Goal: Navigation & Orientation: Understand site structure

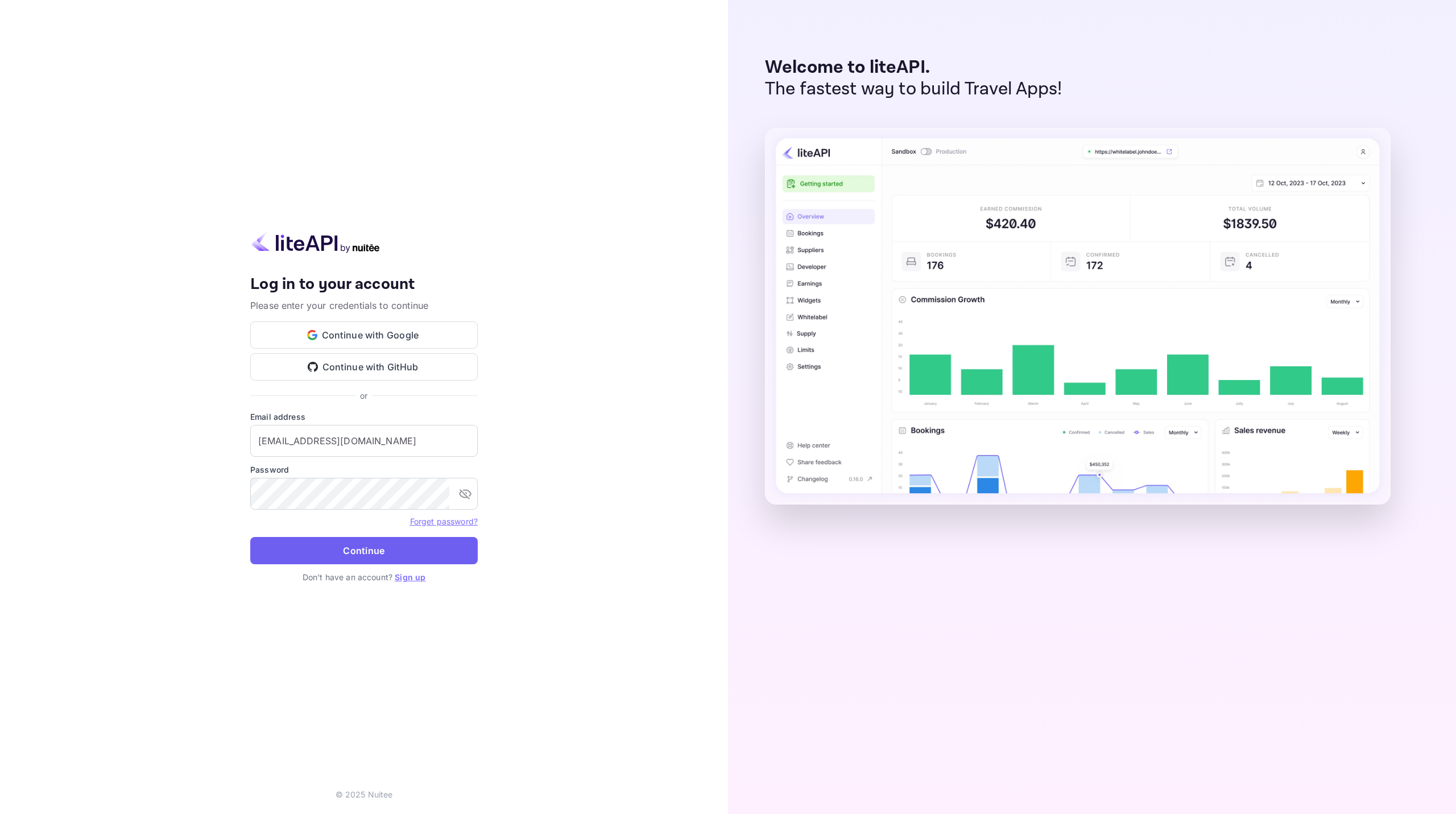
click at [415, 547] on button "Continue" at bounding box center [364, 550] width 228 height 27
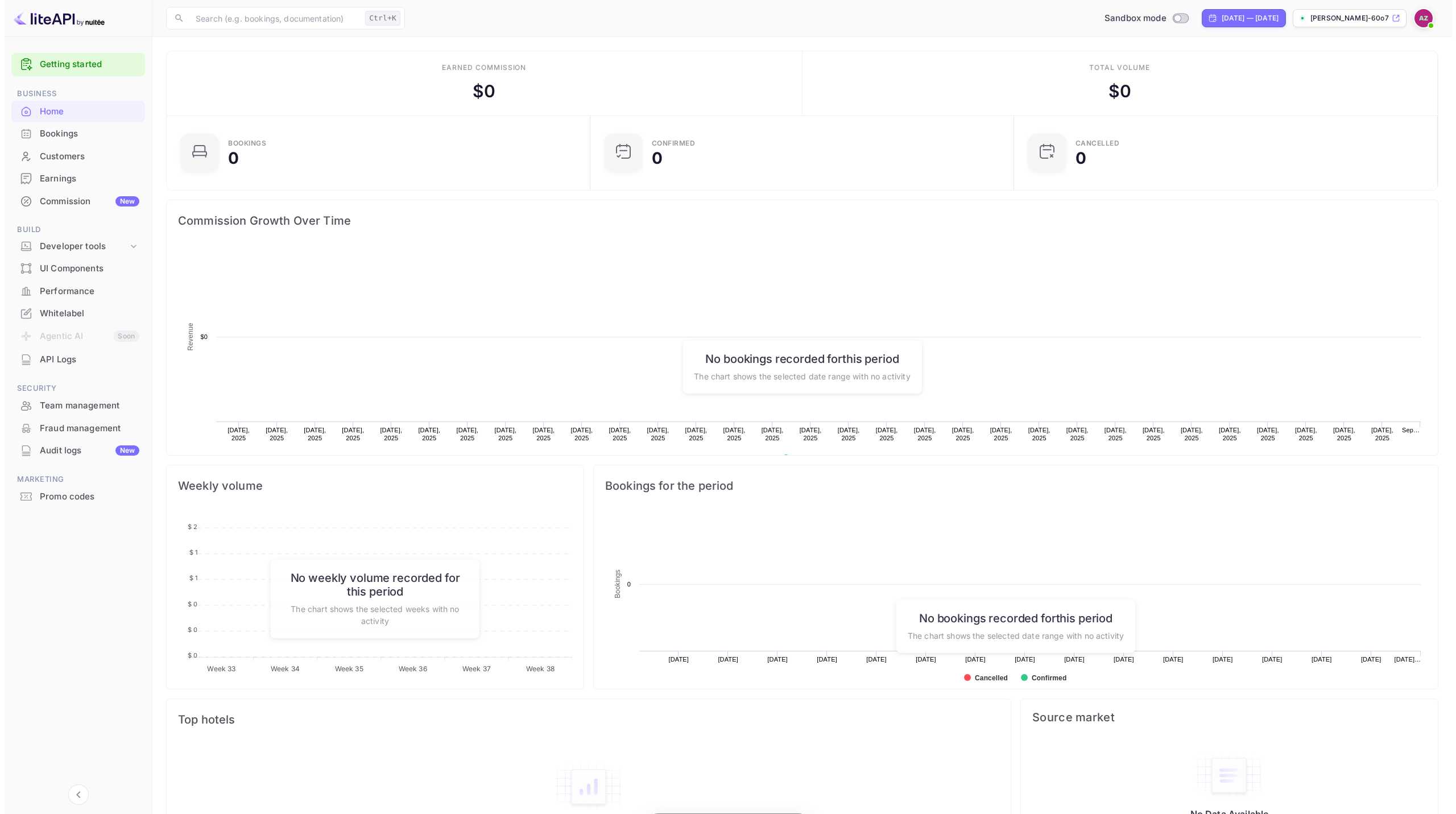
scroll to position [177, 408]
click at [84, 247] on div "Developer tools" at bounding box center [79, 247] width 88 height 13
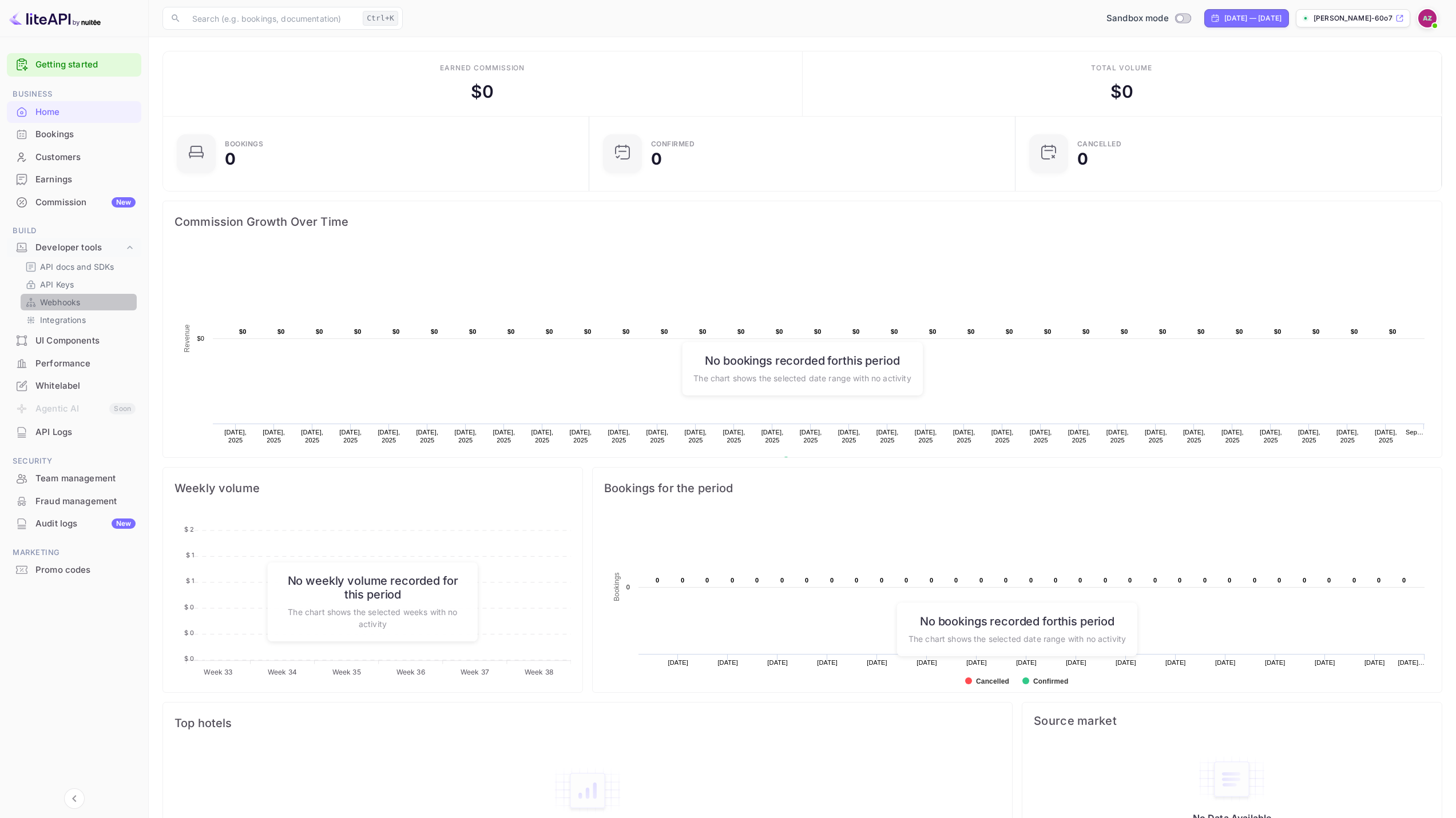
click at [72, 300] on p "Webhooks" at bounding box center [60, 302] width 40 height 12
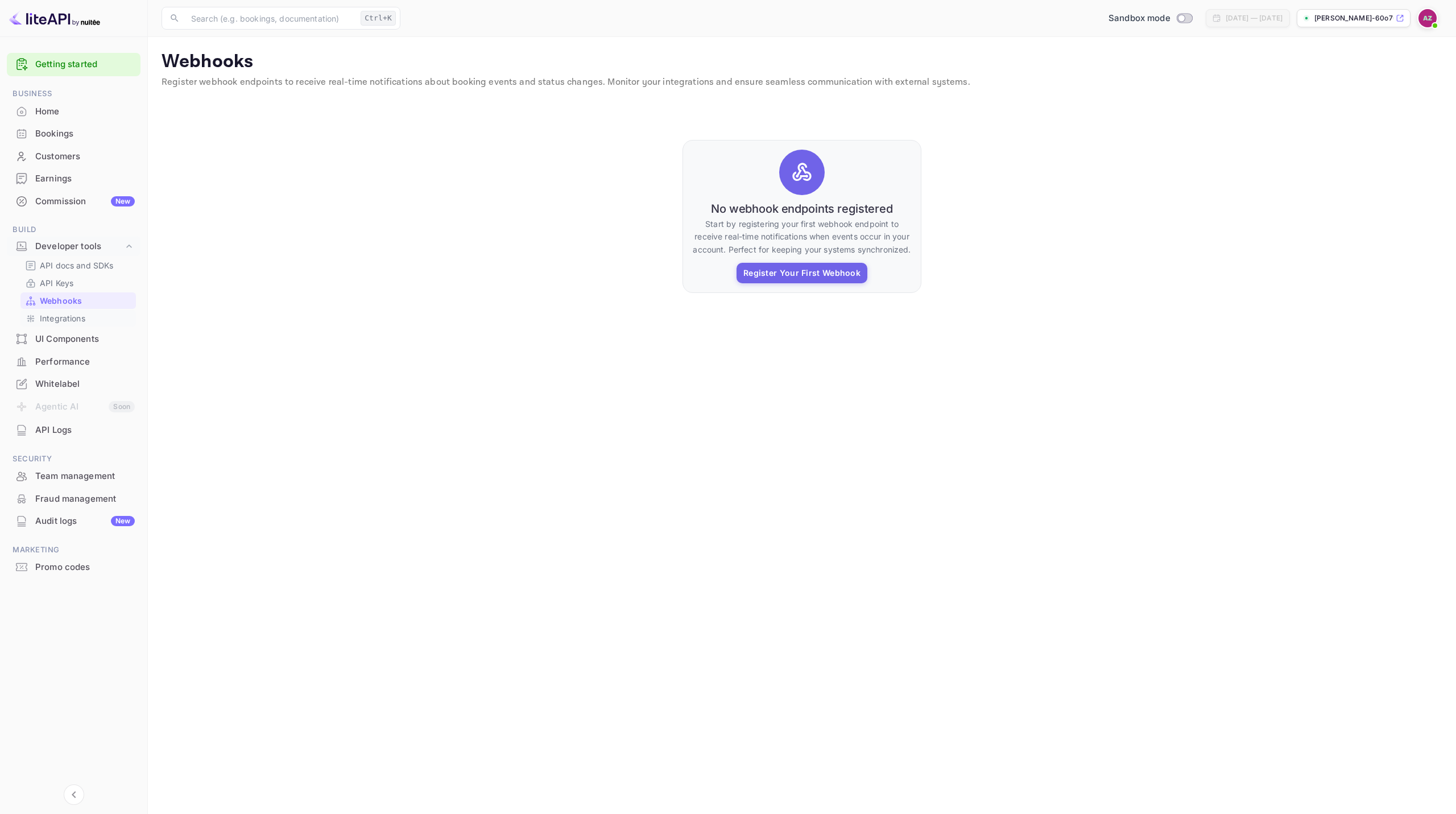
click at [67, 314] on p "Integrations" at bounding box center [62, 318] width 45 height 12
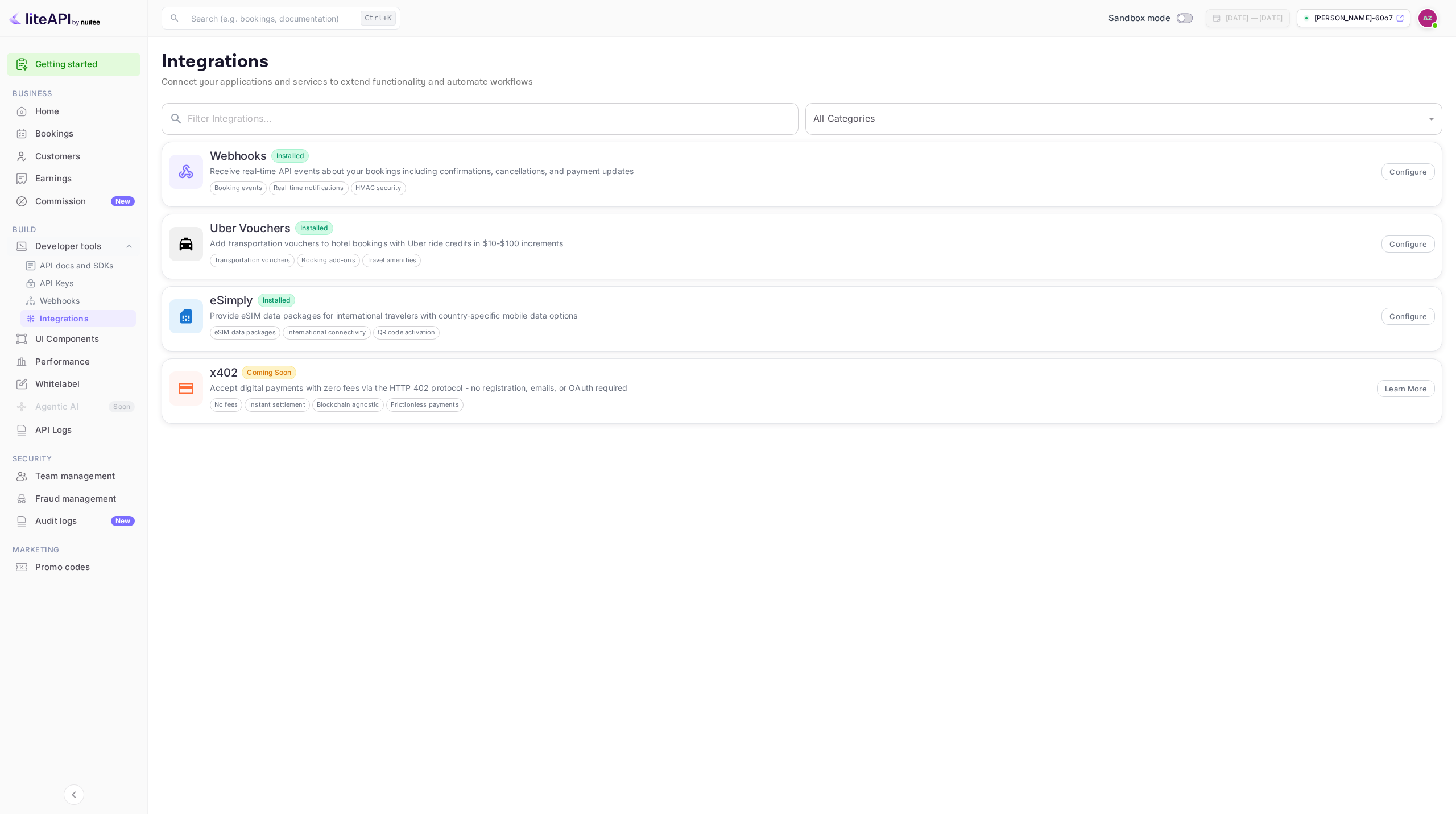
click at [88, 359] on div "Performance" at bounding box center [85, 362] width 100 height 13
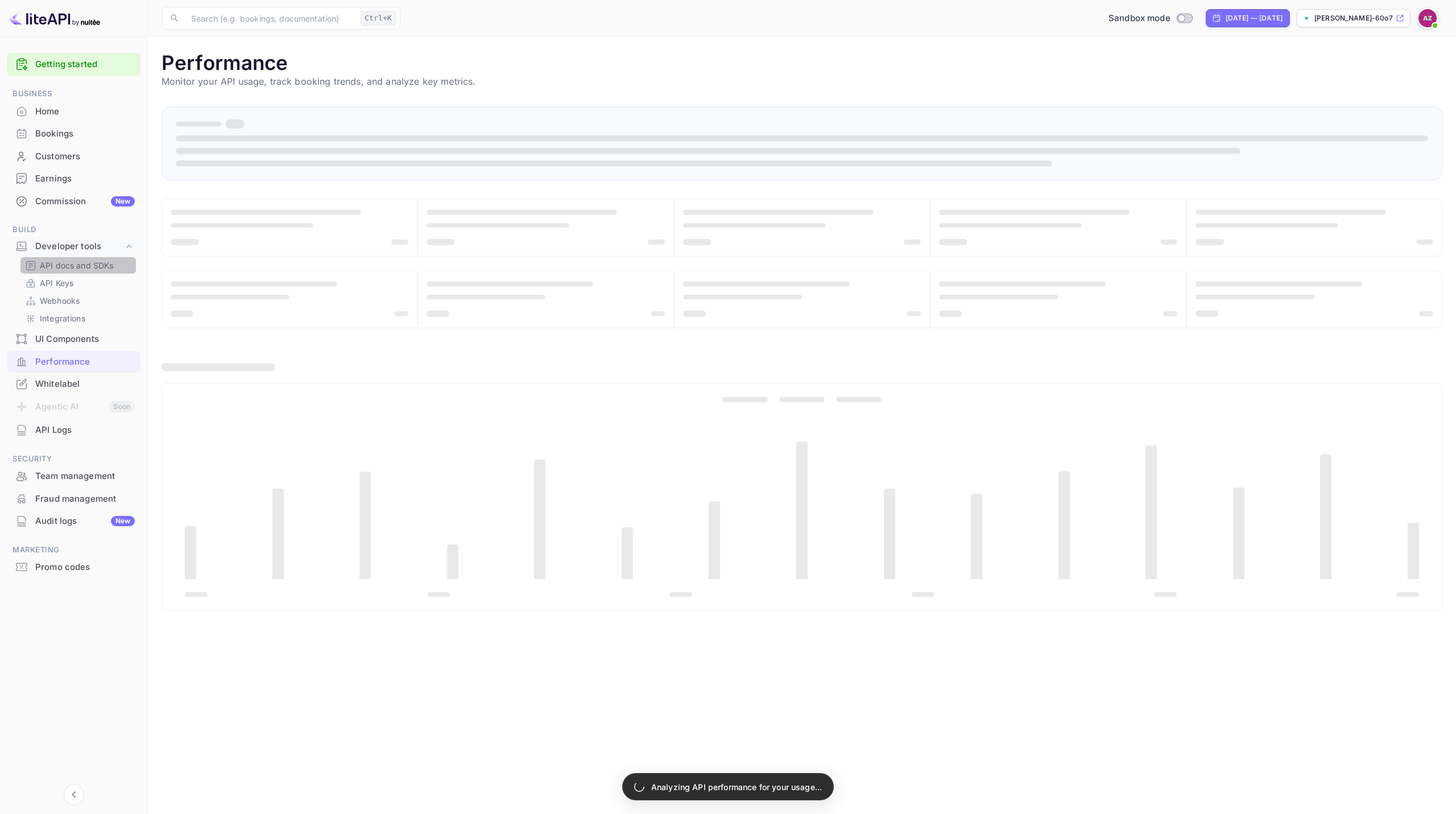
click at [78, 260] on p "API docs and SDKs" at bounding box center [76, 265] width 74 height 12
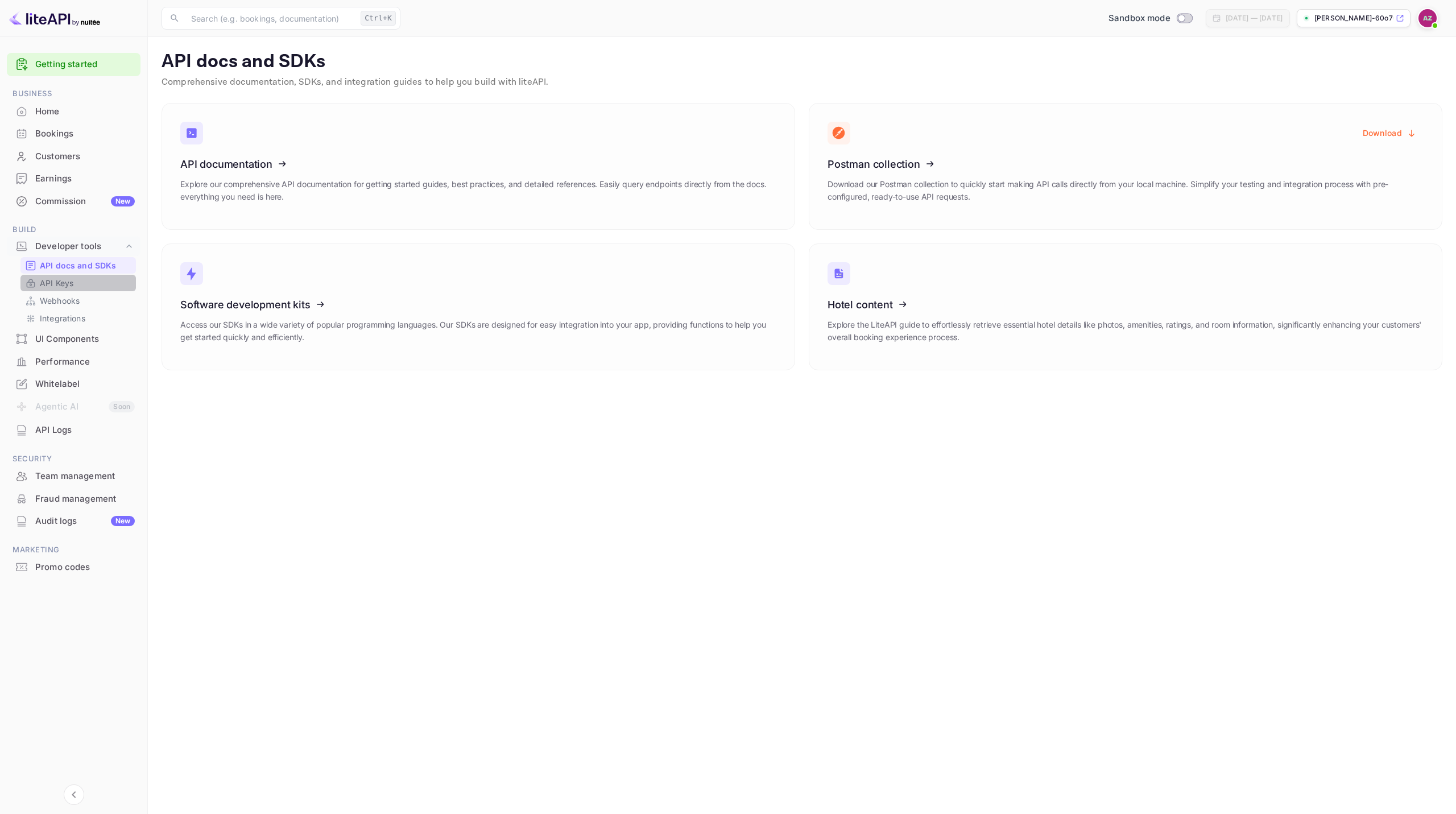
click at [65, 282] on p "API Keys" at bounding box center [56, 283] width 33 height 12
